Goal: Task Accomplishment & Management: Manage account settings

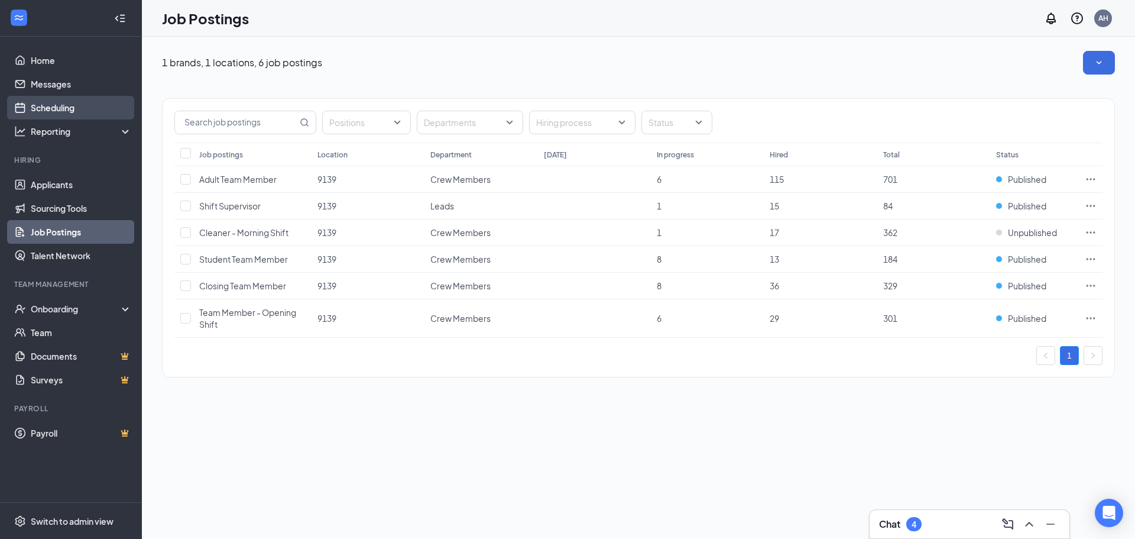
click at [68, 110] on link "Scheduling" at bounding box center [81, 108] width 101 height 24
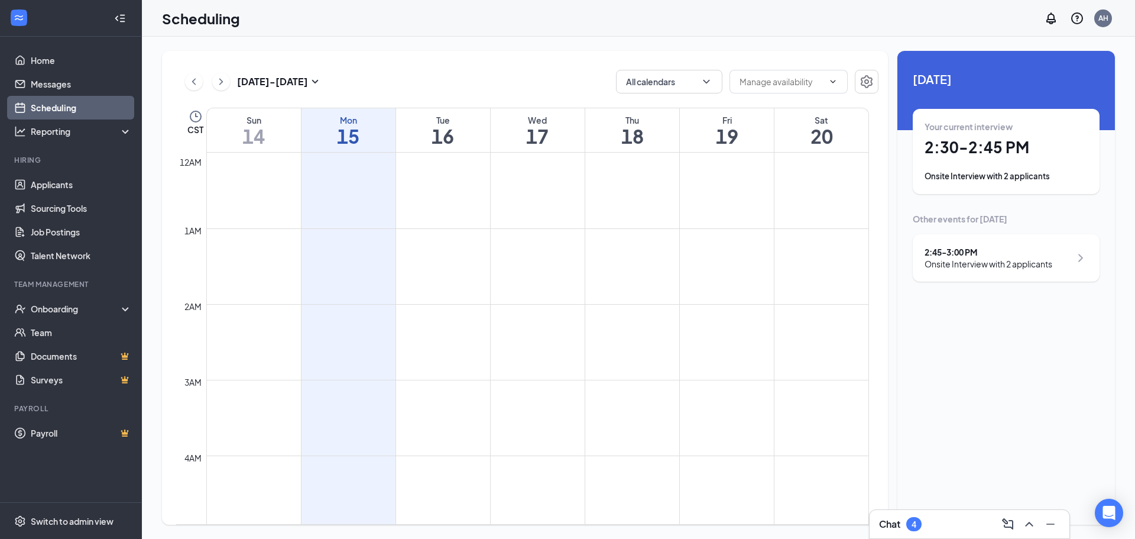
scroll to position [581, 0]
click at [1030, 154] on h1 "2:30 - 2:45 PM" at bounding box center [1006, 147] width 163 height 20
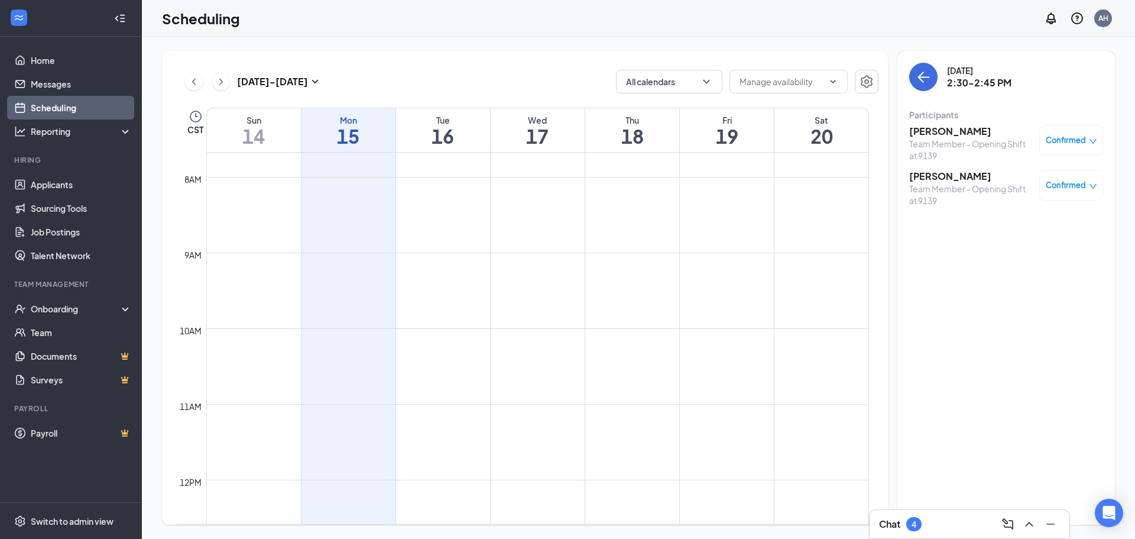
click at [934, 177] on h3 "[PERSON_NAME]" at bounding box center [972, 176] width 124 height 13
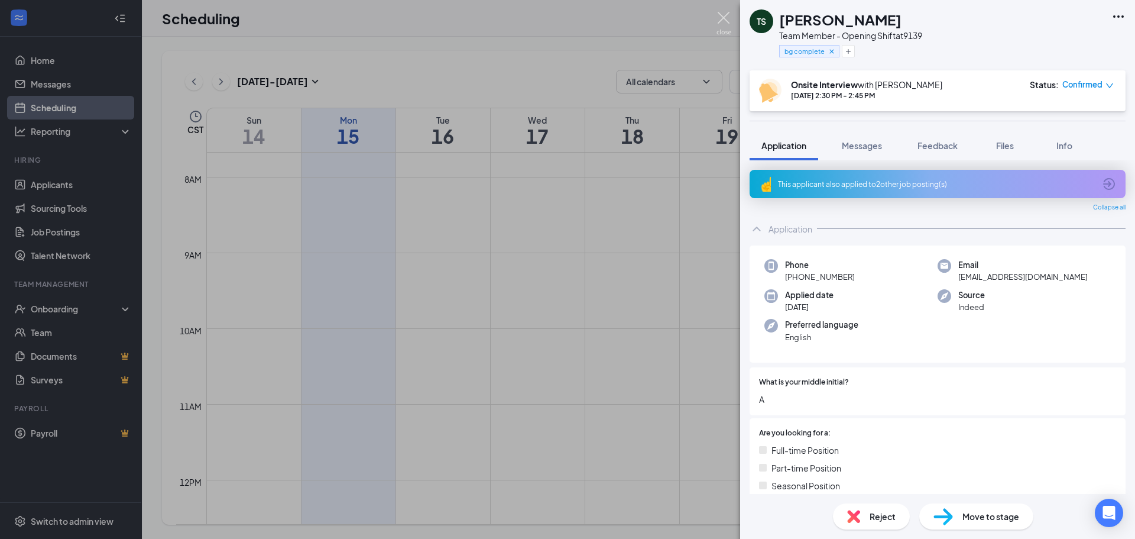
click at [726, 27] on img at bounding box center [724, 23] width 15 height 23
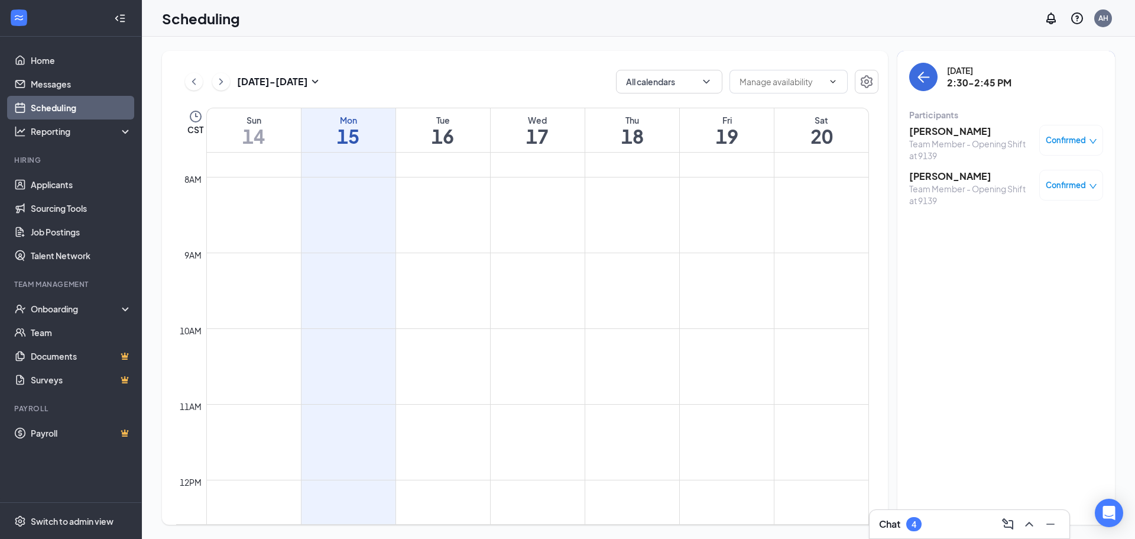
click at [930, 131] on h3 "[PERSON_NAME]" at bounding box center [972, 131] width 124 height 13
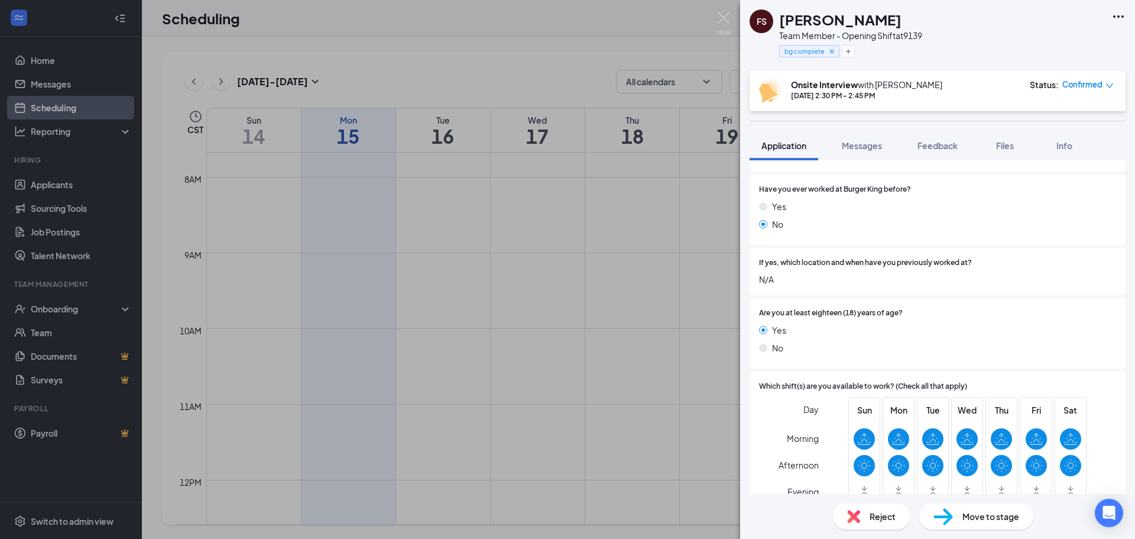
scroll to position [414, 0]
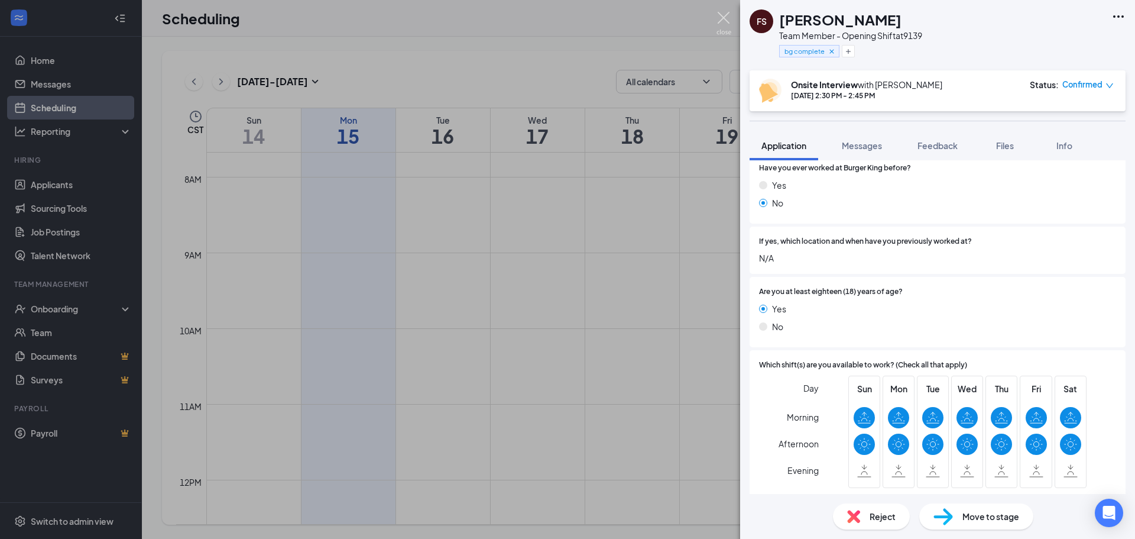
click at [717, 22] on img at bounding box center [724, 23] width 15 height 23
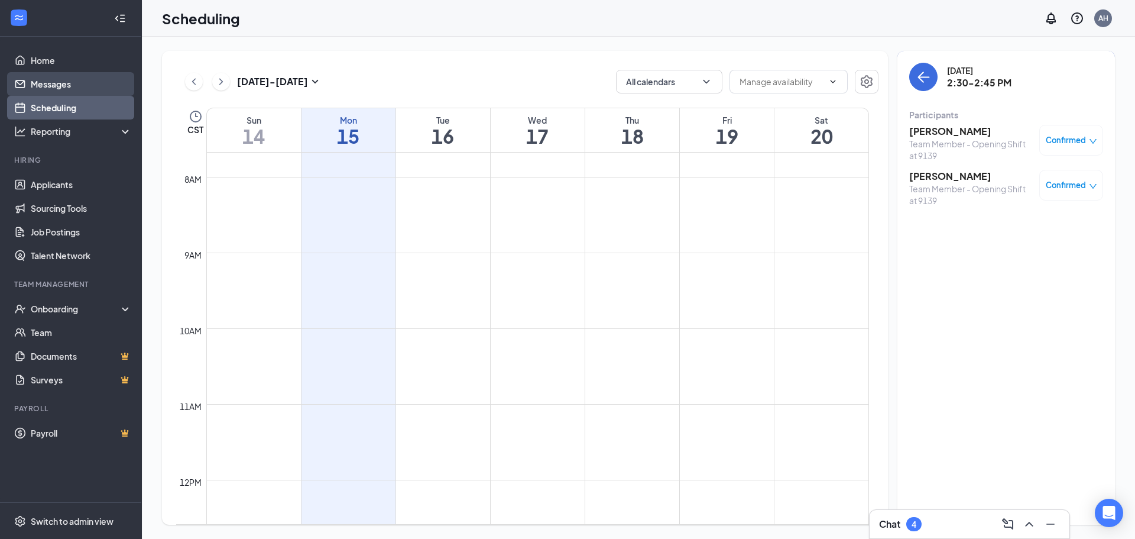
click at [63, 82] on link "Messages" at bounding box center [81, 84] width 101 height 24
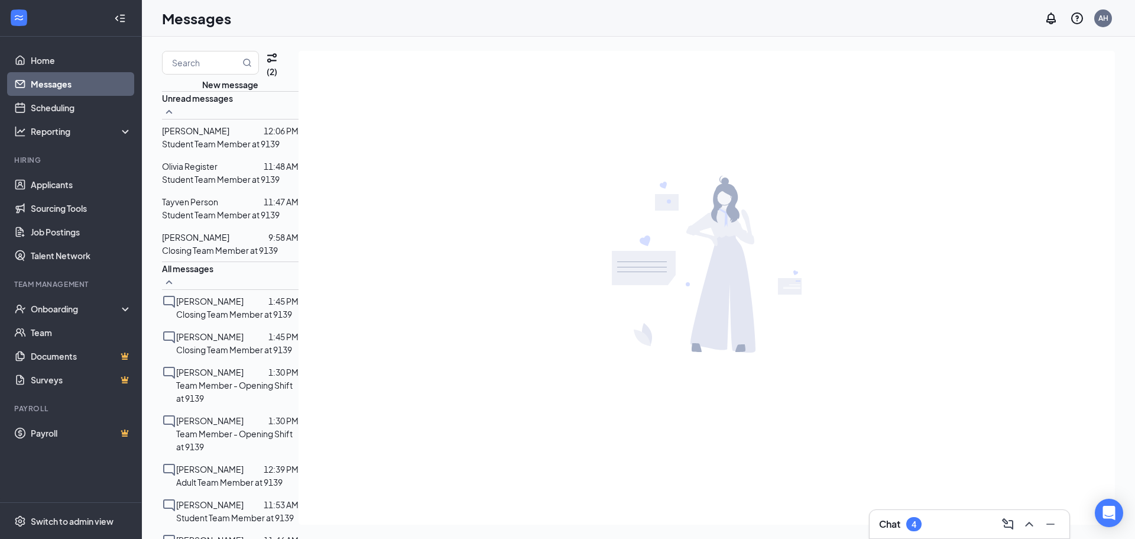
click at [246, 257] on p "Closing Team Member at 9139" at bounding box center [220, 250] width 116 height 13
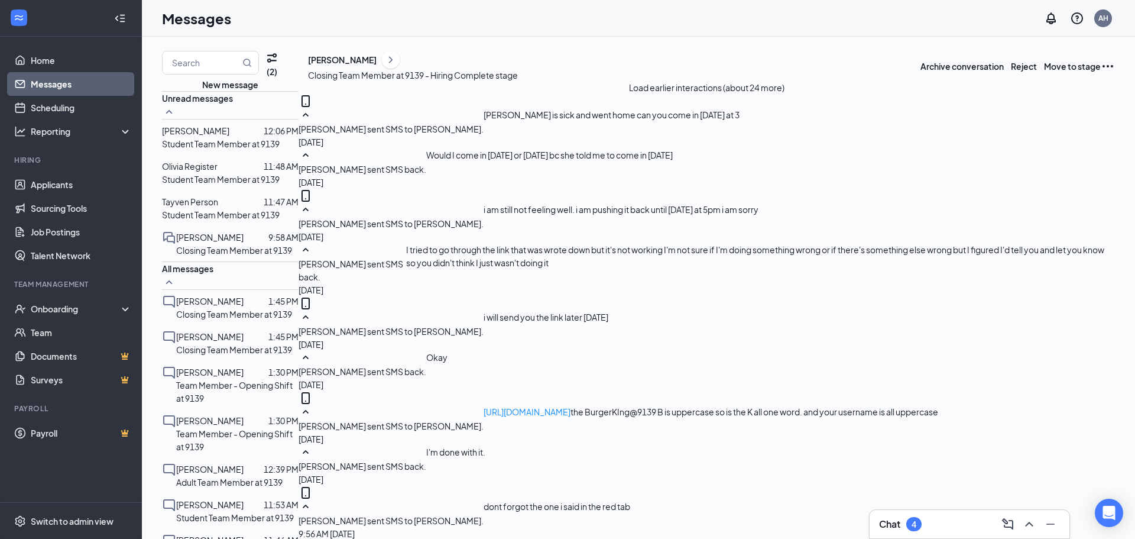
scroll to position [427, 0]
click at [218, 207] on span "Tayven Person" at bounding box center [190, 201] width 56 height 11
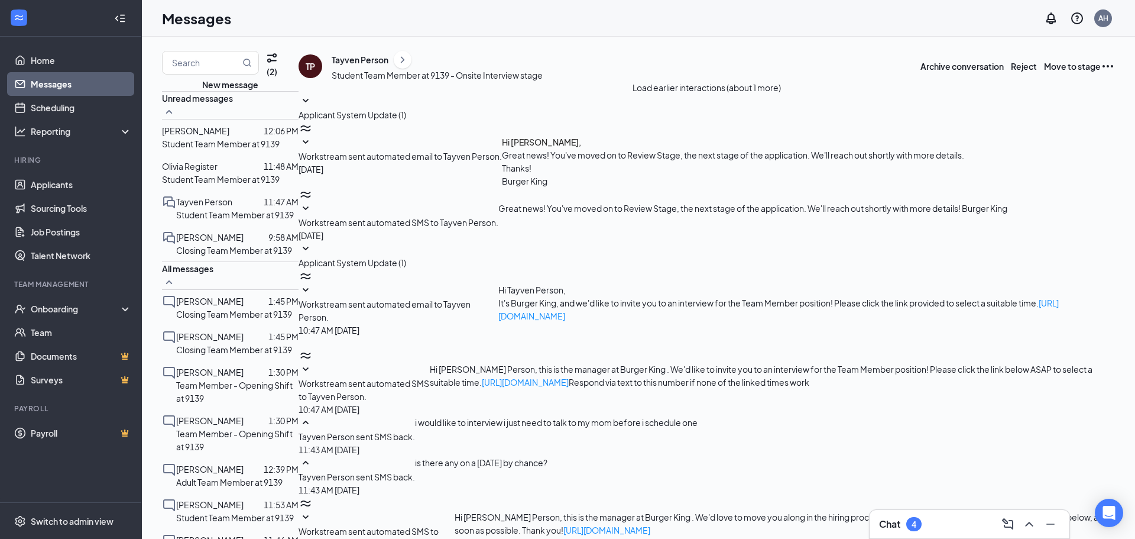
scroll to position [208, 0]
type textarea "I'm not here [DATE]"
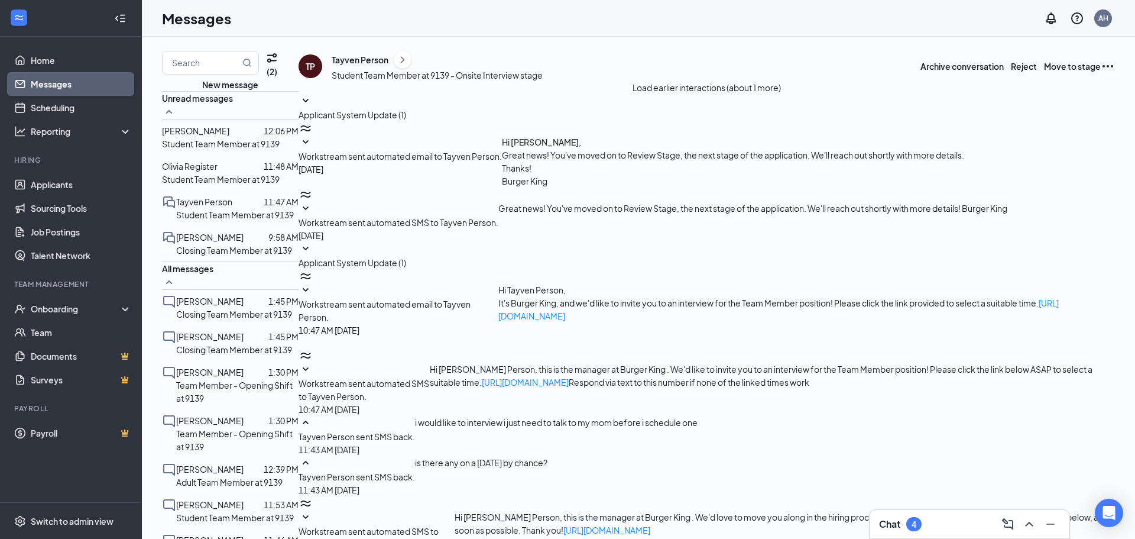
click at [212, 172] on span "Olivia Register" at bounding box center [190, 166] width 56 height 11
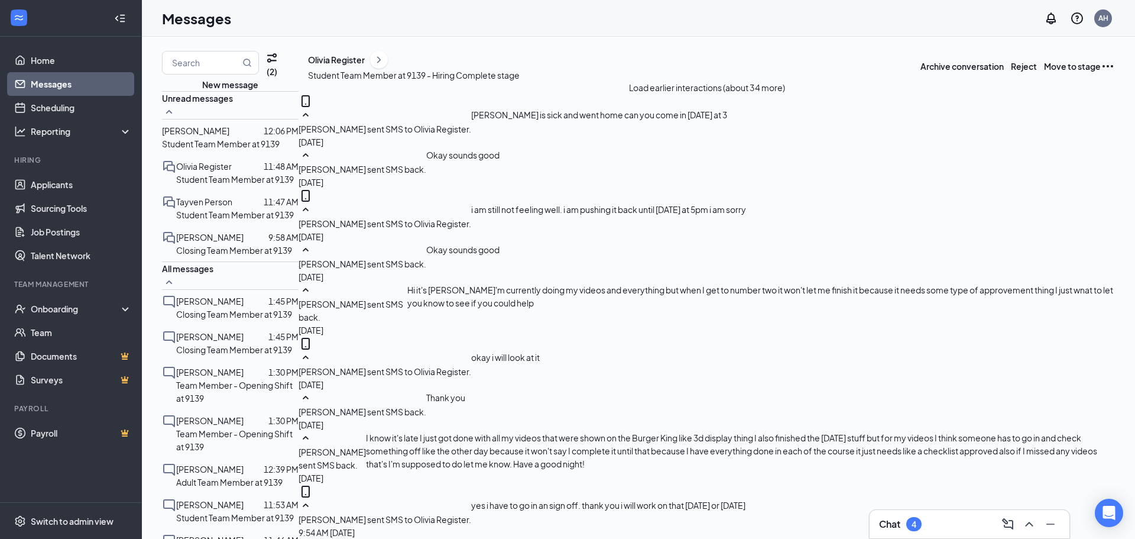
scroll to position [440, 0]
click at [229, 136] on span "[PERSON_NAME]" at bounding box center [195, 130] width 67 height 11
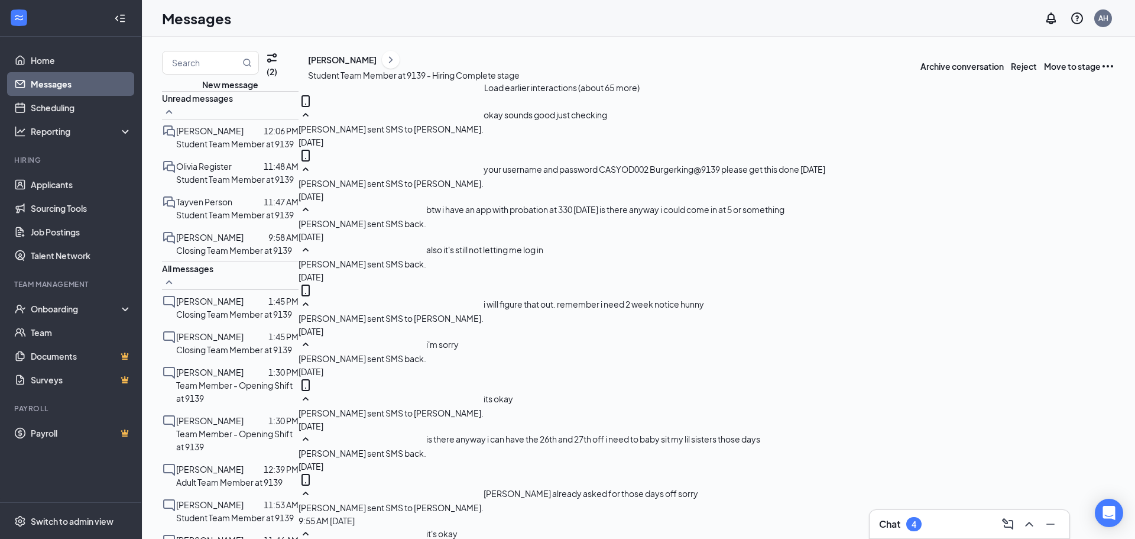
scroll to position [440, 0]
click at [41, 111] on link "Scheduling" at bounding box center [81, 108] width 101 height 24
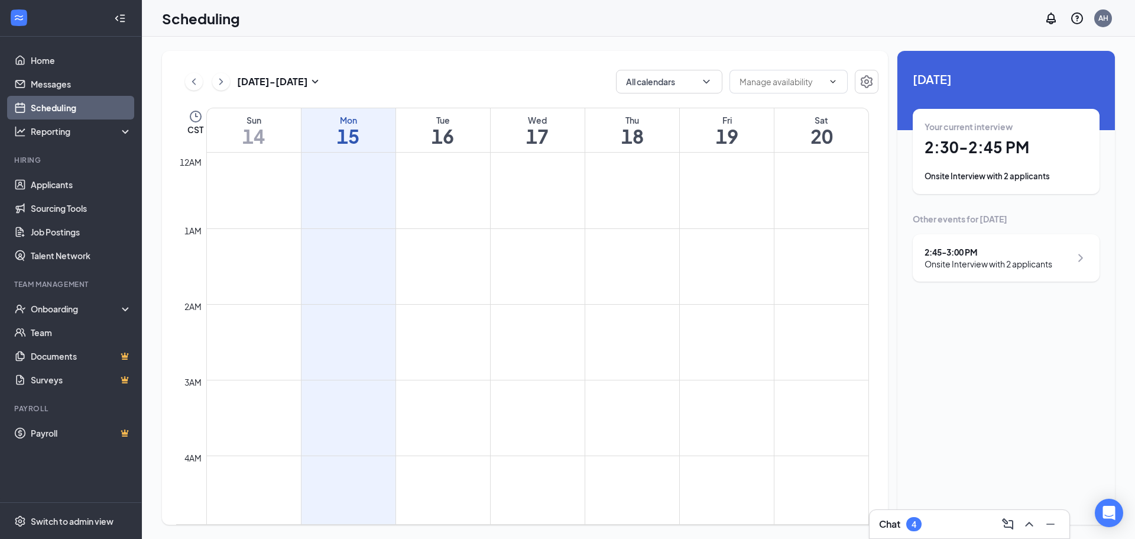
scroll to position [581, 0]
click at [960, 148] on h1 "2:30 - 2:45 PM" at bounding box center [1006, 147] width 163 height 20
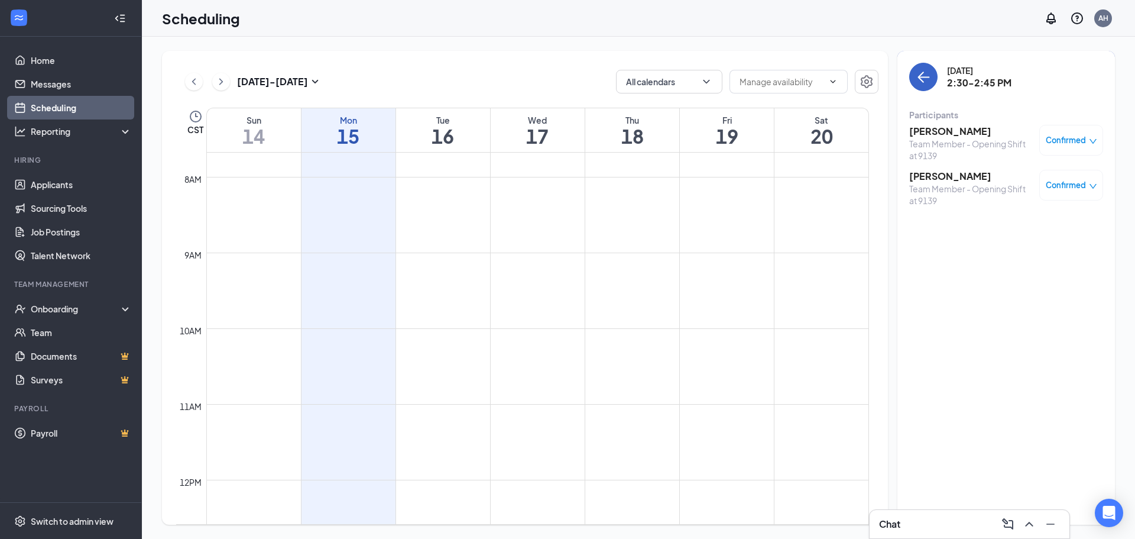
click at [926, 77] on icon "ArrowLeft" at bounding box center [924, 77] width 11 height 1
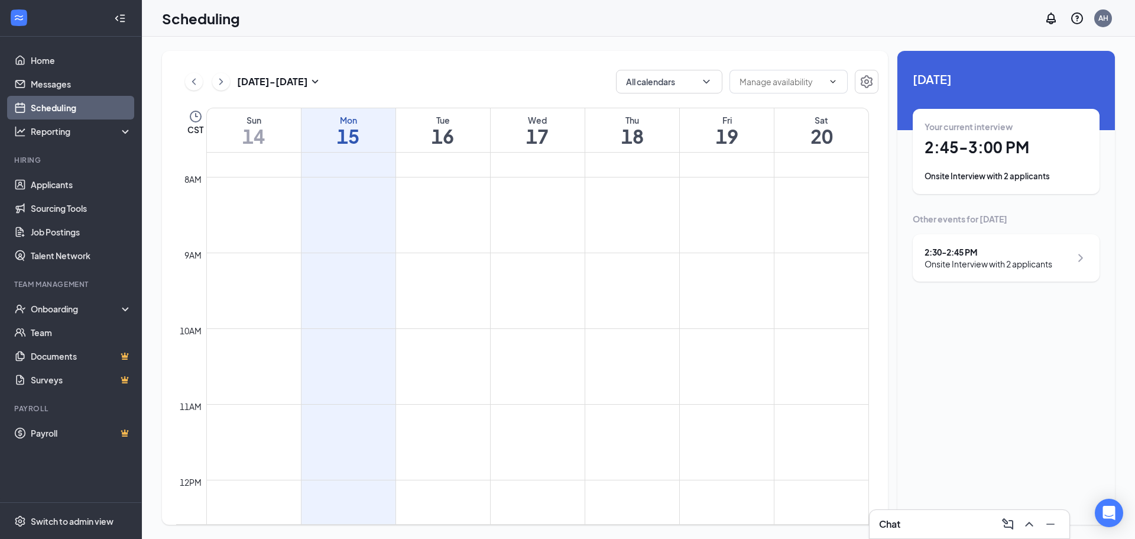
click at [997, 275] on div "2:30 - 2:45 PM Onsite Interview with 2 applicants" at bounding box center [1006, 257] width 187 height 47
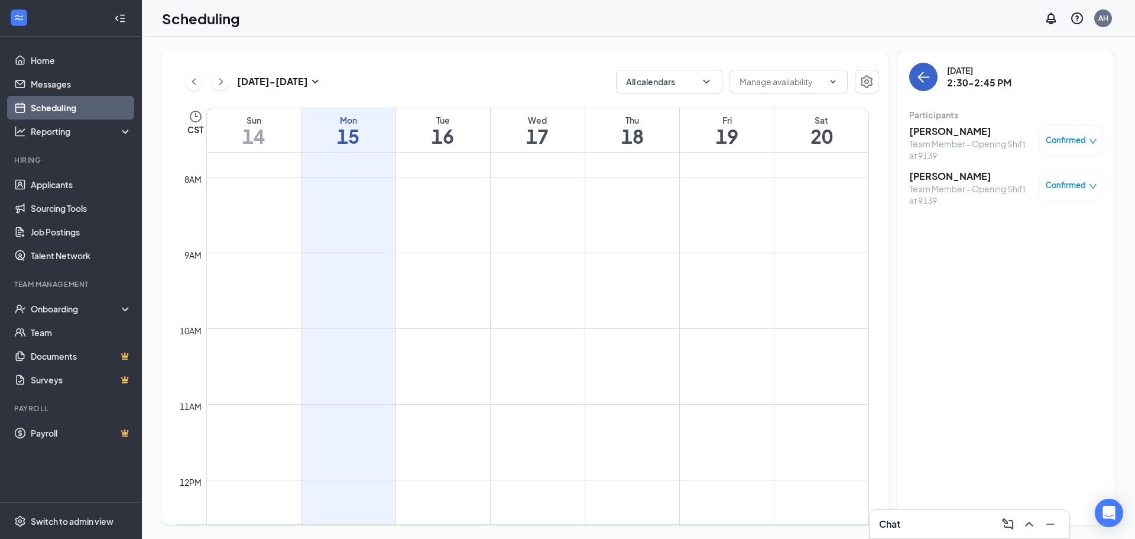
click at [924, 70] on icon "ArrowLeft" at bounding box center [924, 77] width 14 height 14
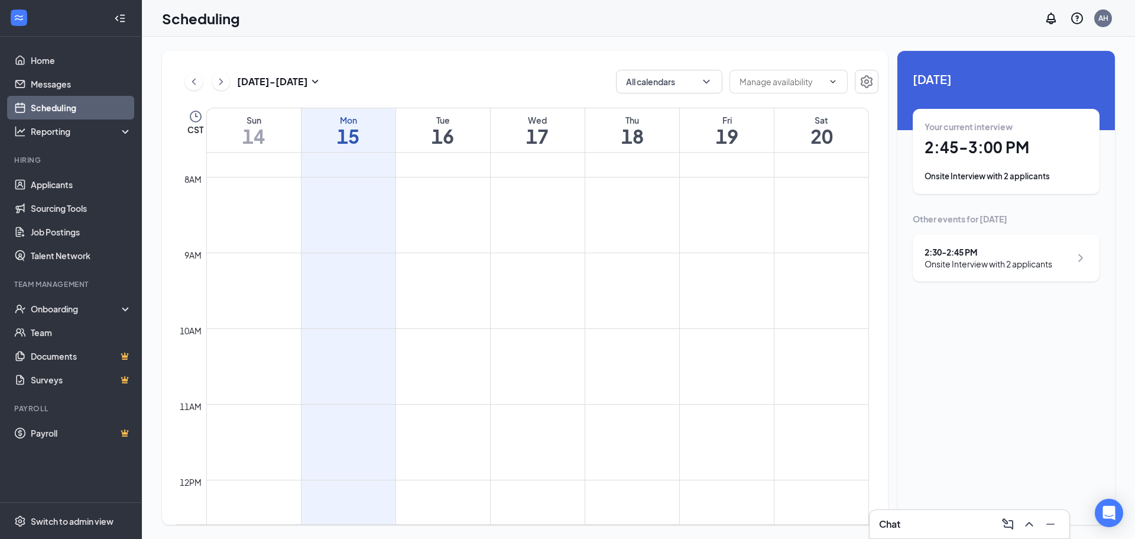
click at [967, 269] on div "Onsite Interview with 2 applicants" at bounding box center [989, 264] width 128 height 12
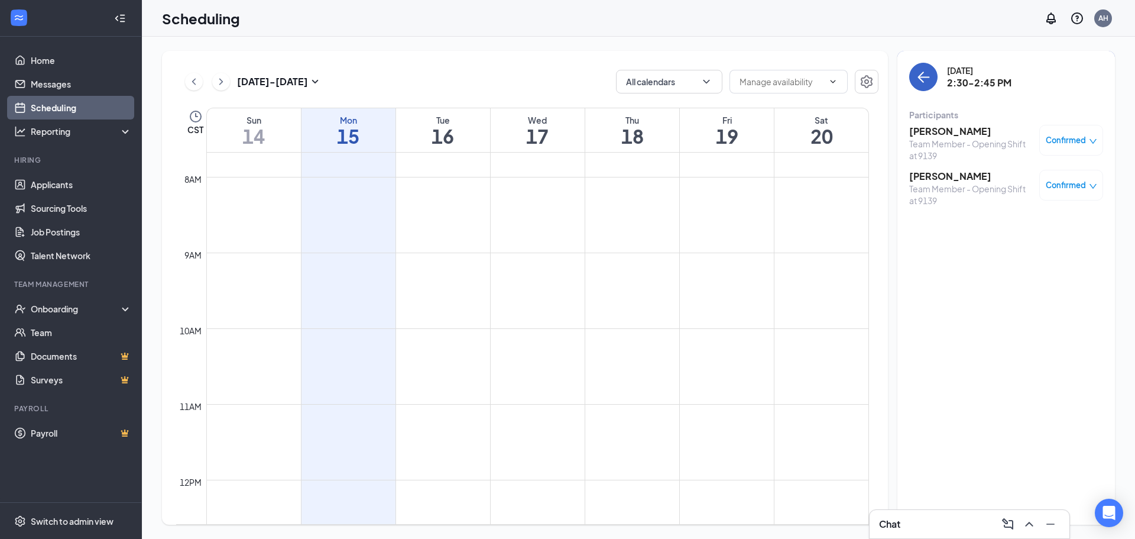
click at [924, 83] on icon "ArrowLeft" at bounding box center [924, 77] width 14 height 14
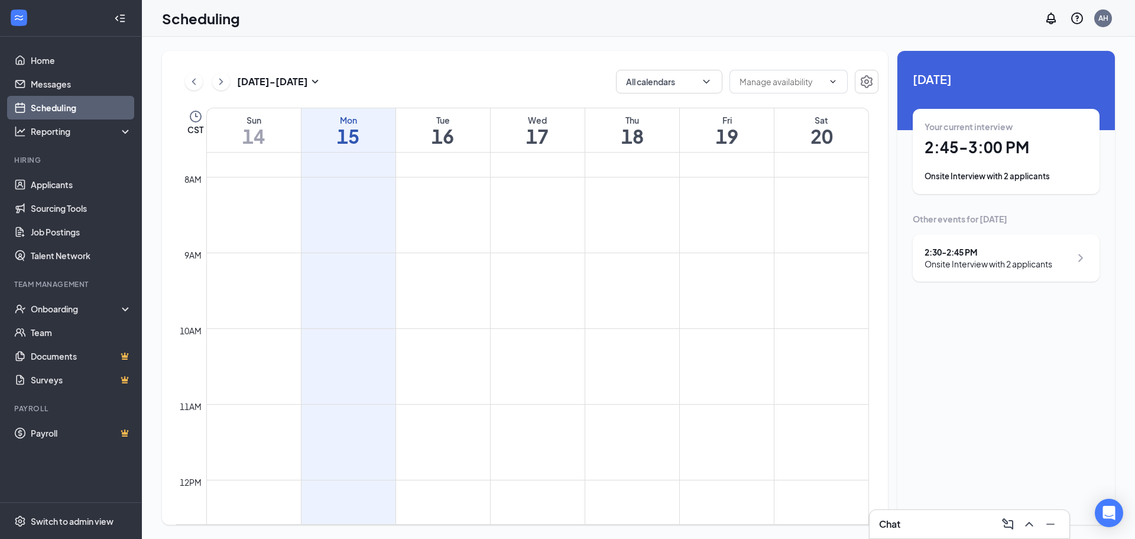
click at [932, 166] on div "Your current interview 2:45 - 3:00 PM Onsite Interview with 2 applicants" at bounding box center [1006, 152] width 163 height 62
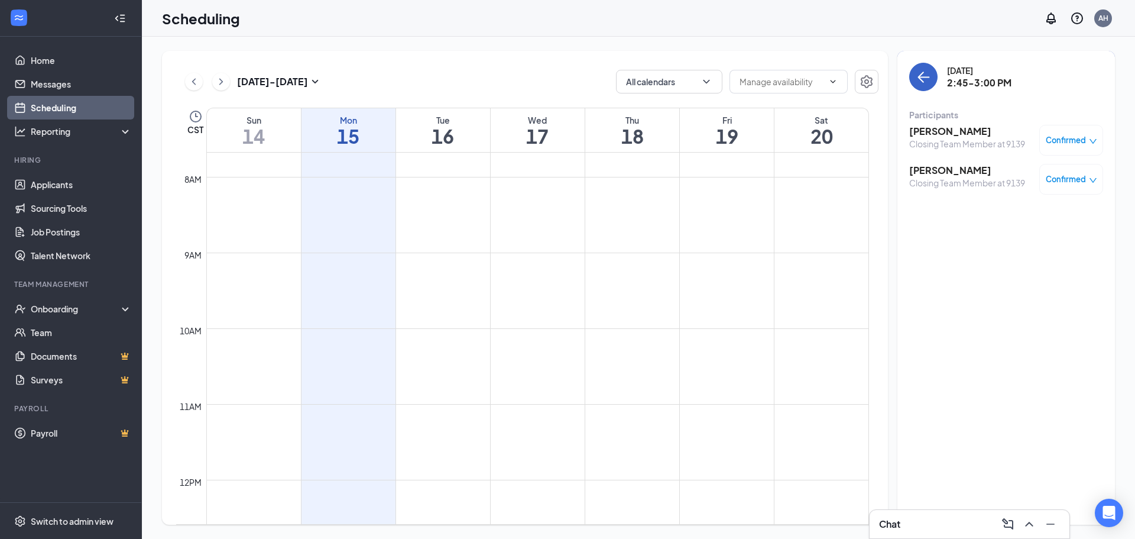
click at [918, 67] on button "back-button" at bounding box center [924, 77] width 28 height 28
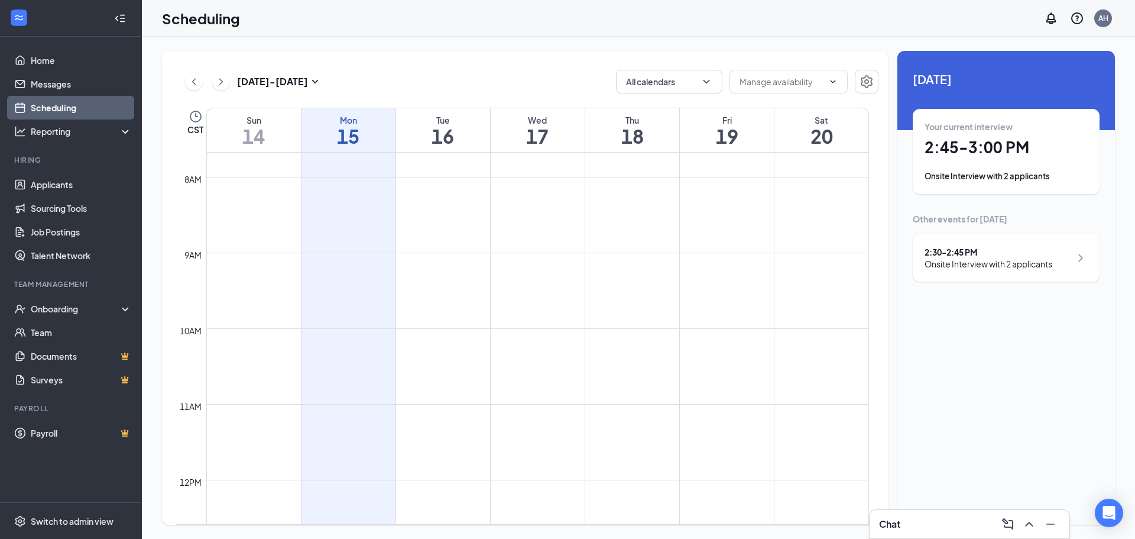
click at [956, 156] on h1 "2:45 - 3:00 PM" at bounding box center [1006, 147] width 163 height 20
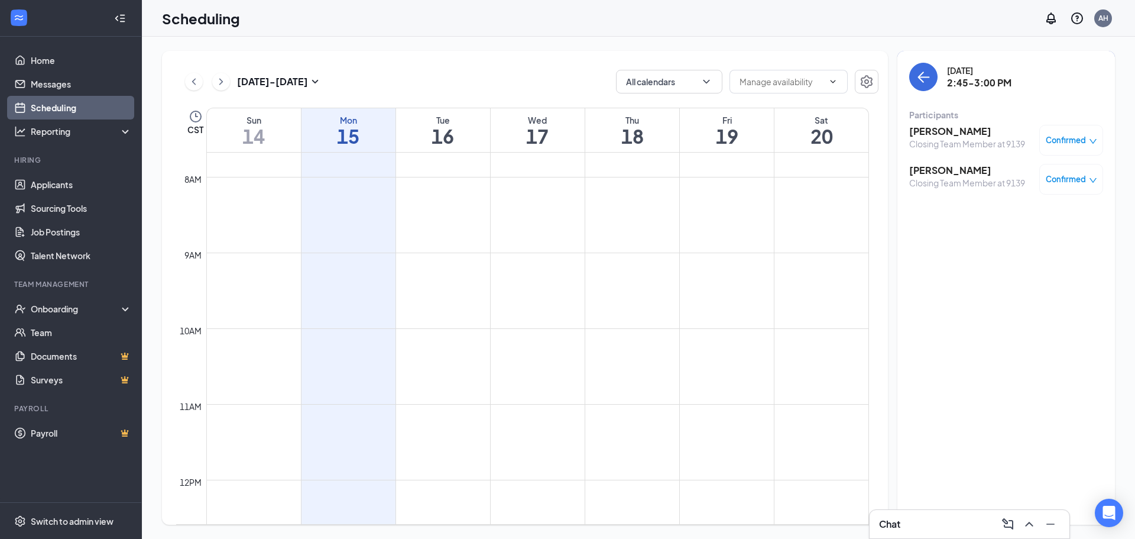
click at [956, 166] on h3 "[PERSON_NAME]" at bounding box center [968, 170] width 116 height 13
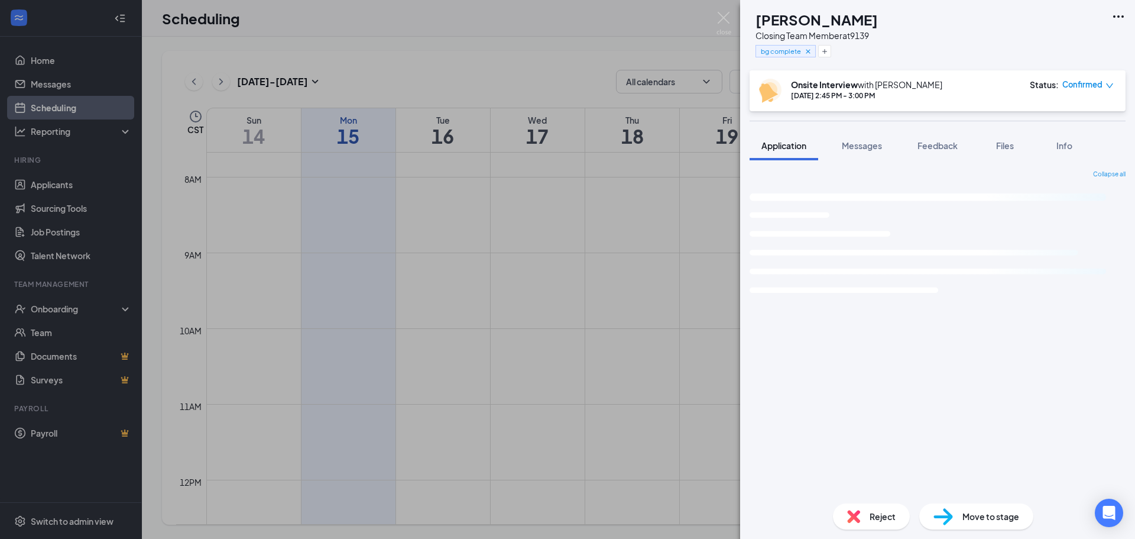
click at [733, 24] on div "BT [PERSON_NAME] Closing Team Member at 9139 bg complete Onsite Interview with …" at bounding box center [567, 269] width 1135 height 539
click at [728, 24] on img at bounding box center [724, 23] width 15 height 23
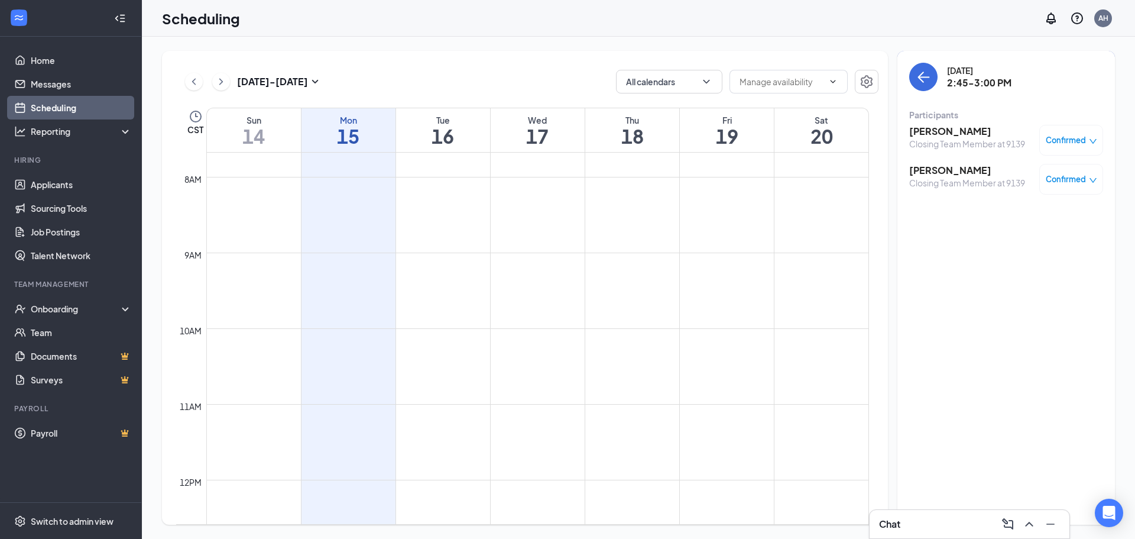
click at [934, 129] on h3 "[PERSON_NAME]" at bounding box center [968, 131] width 116 height 13
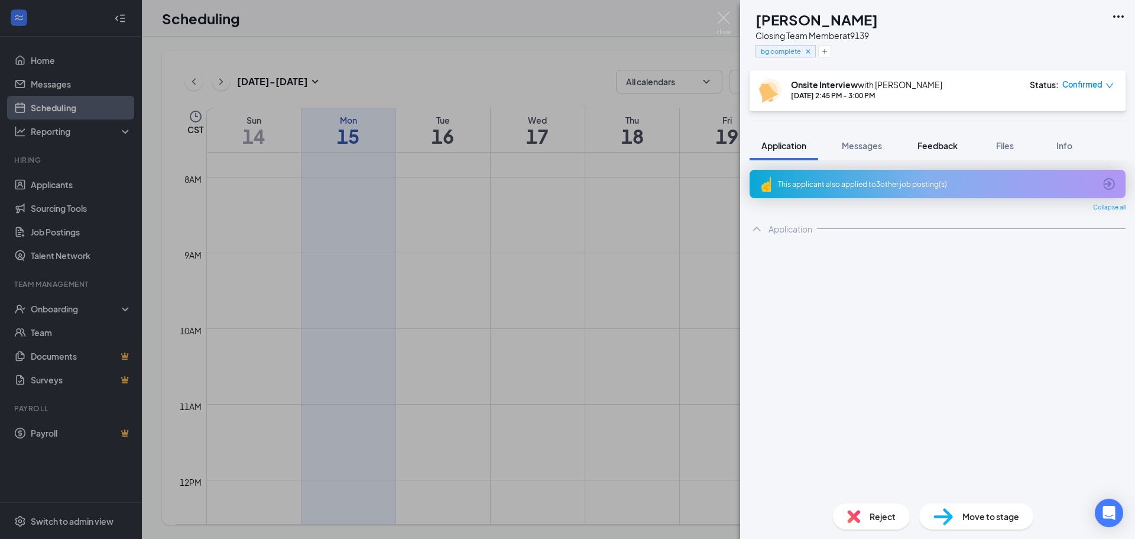
click at [942, 144] on span "Feedback" at bounding box center [938, 145] width 40 height 11
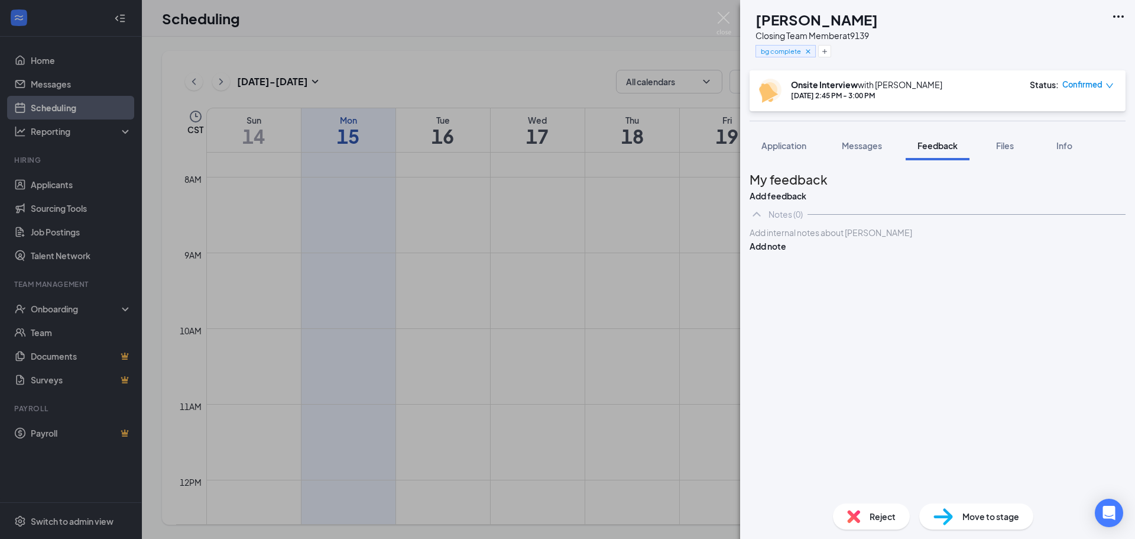
click at [883, 240] on div at bounding box center [938, 233] width 376 height 14
click at [787, 253] on button "Add note" at bounding box center [768, 246] width 37 height 13
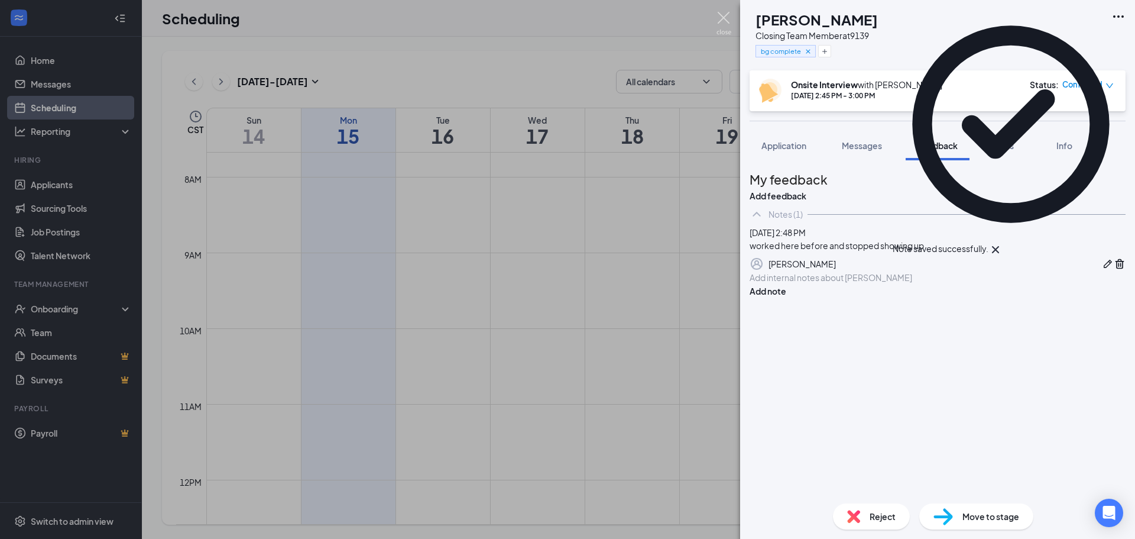
click at [722, 24] on img at bounding box center [724, 23] width 15 height 23
